Goal: Complete application form

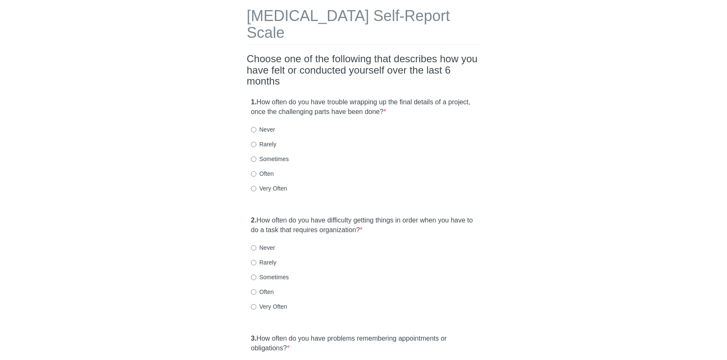
scroll to position [40, 0]
click at [264, 154] on label "Sometimes" at bounding box center [270, 158] width 38 height 8
click at [256, 156] on input "Sometimes" at bounding box center [253, 158] width 5 height 5
radio input "true"
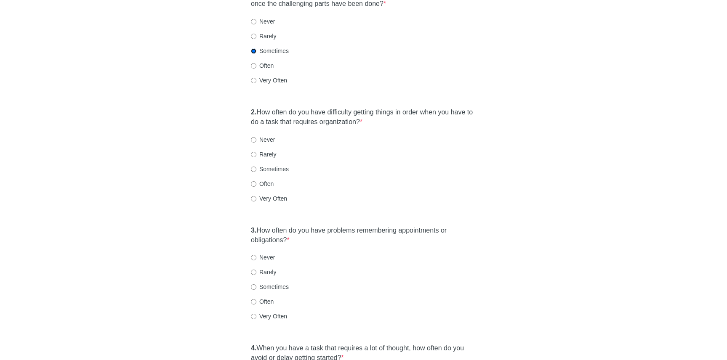
scroll to position [144, 0]
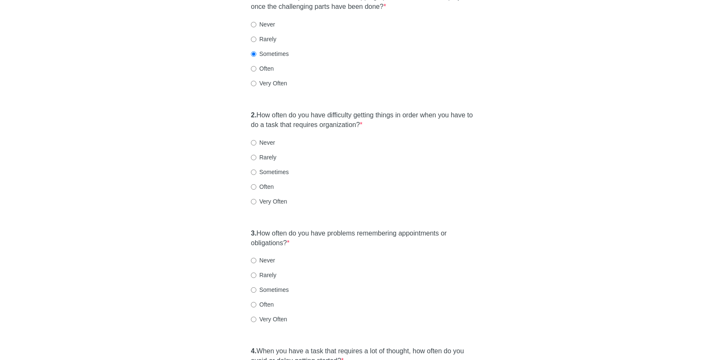
click at [268, 168] on label "Sometimes" at bounding box center [270, 172] width 38 height 8
click at [256, 170] on input "Sometimes" at bounding box center [253, 172] width 5 height 5
radio input "true"
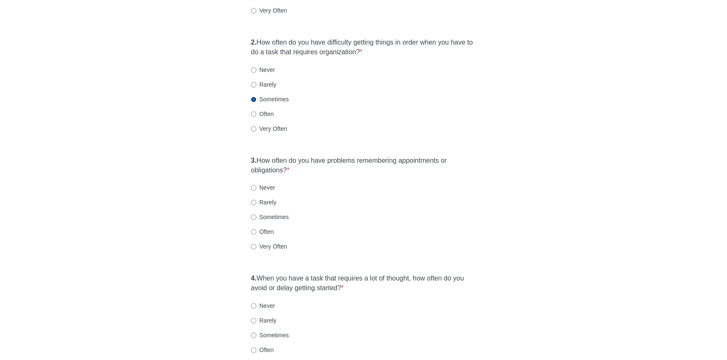
scroll to position [224, 0]
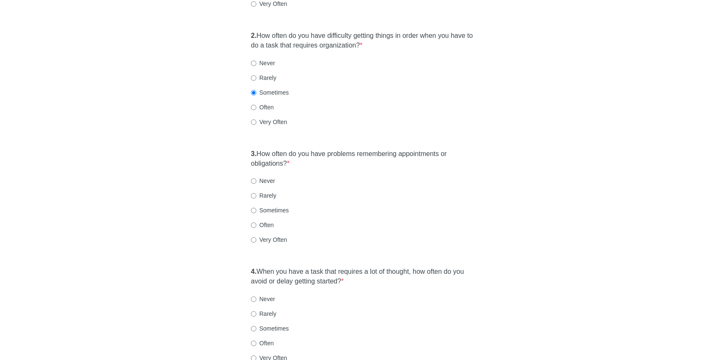
click at [276, 177] on div "Never" at bounding box center [363, 181] width 225 height 8
click at [263, 177] on label "Never" at bounding box center [263, 181] width 24 height 8
click at [256, 179] on input "Never" at bounding box center [253, 181] width 5 height 5
radio input "true"
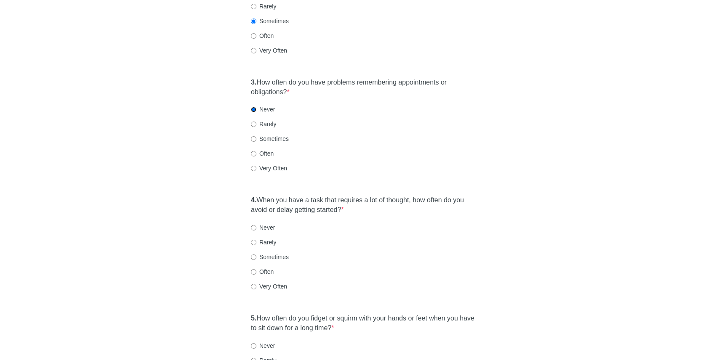
scroll to position [300, 0]
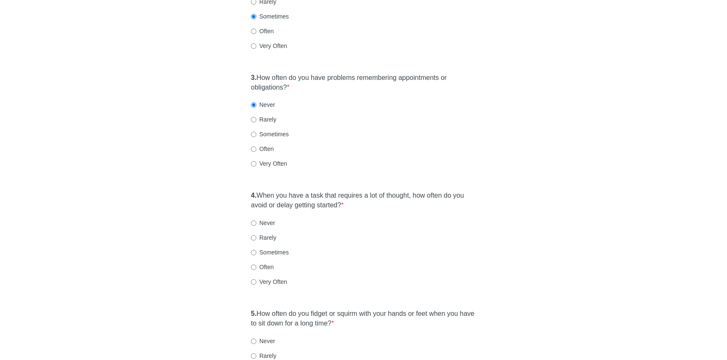
click at [267, 115] on label "Rarely" at bounding box center [263, 119] width 25 height 8
click at [253, 117] on input "Rarely" at bounding box center [253, 119] width 5 height 5
radio input "true"
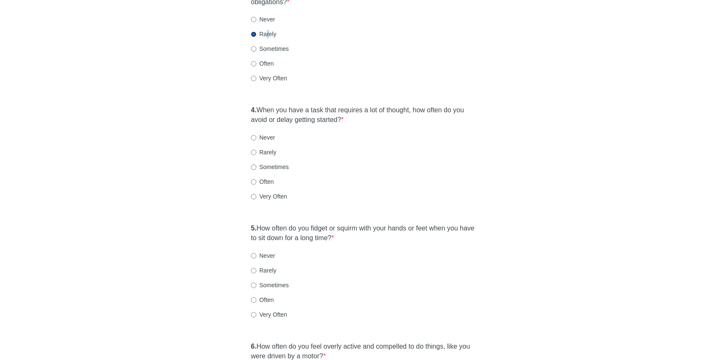
scroll to position [394, 0]
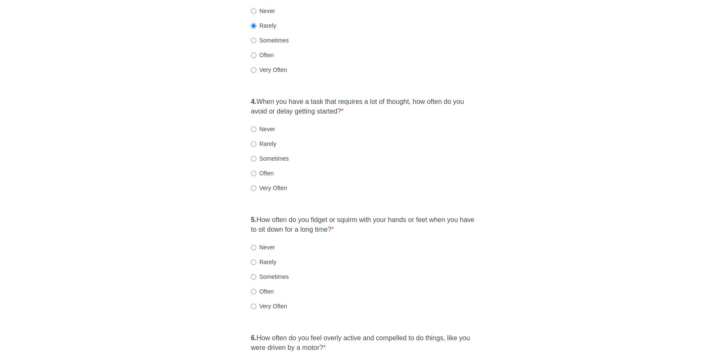
click at [272, 140] on label "Rarely" at bounding box center [263, 144] width 25 height 8
click at [257, 140] on label "Rarely" at bounding box center [263, 144] width 25 height 8
click at [256, 141] on input "Rarely" at bounding box center [253, 143] width 5 height 5
radio input "true"
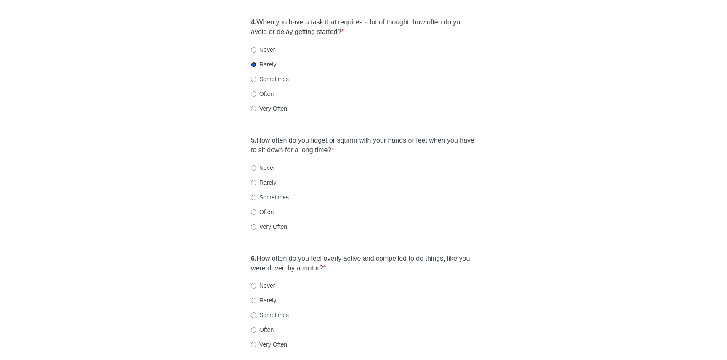
scroll to position [473, 0]
drag, startPoint x: 266, startPoint y: 152, endPoint x: 274, endPoint y: 157, distance: 9.1
click at [266, 165] on label "Never" at bounding box center [263, 169] width 24 height 8
click at [256, 166] on input "Never" at bounding box center [253, 168] width 5 height 5
radio input "true"
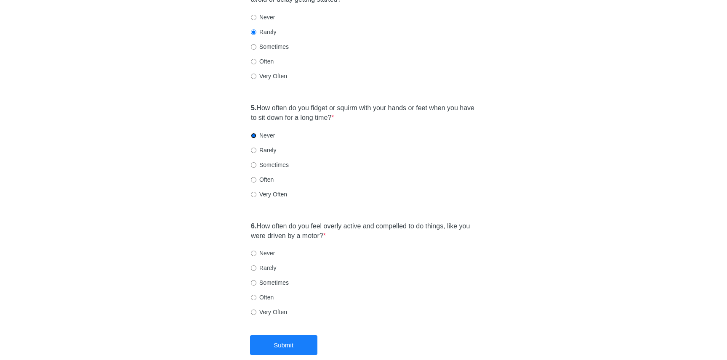
scroll to position [536, 0]
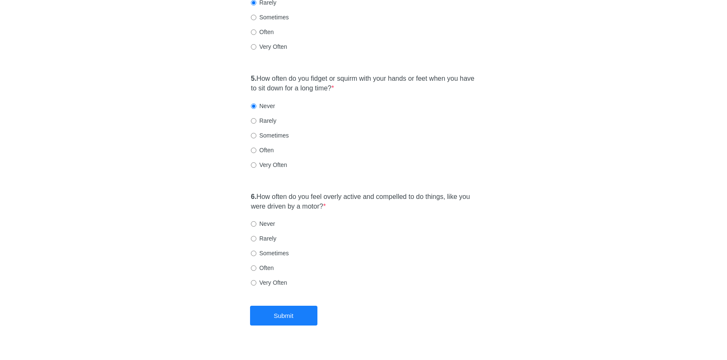
click at [267, 220] on label "Never" at bounding box center [263, 224] width 24 height 8
click at [256, 221] on input "Never" at bounding box center [253, 223] width 5 height 5
radio input "true"
click at [286, 306] on button "Submit" at bounding box center [283, 316] width 67 height 20
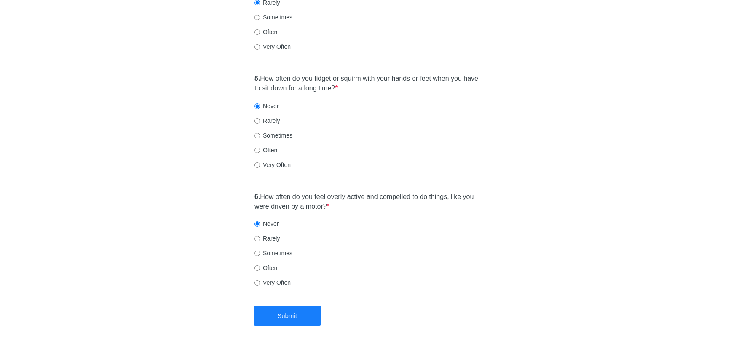
scroll to position [0, 0]
